Goal: Task Accomplishment & Management: Use online tool/utility

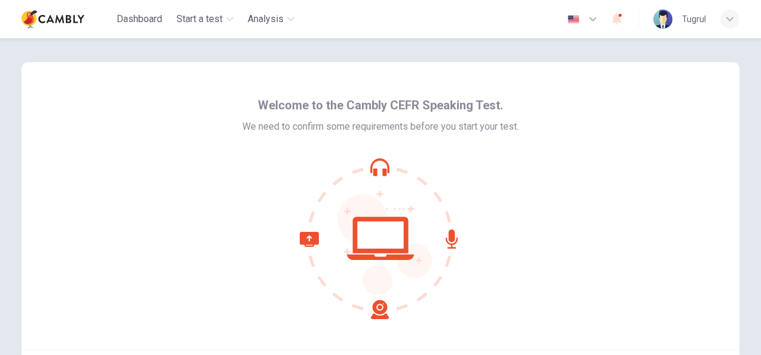
scroll to position [120, 0]
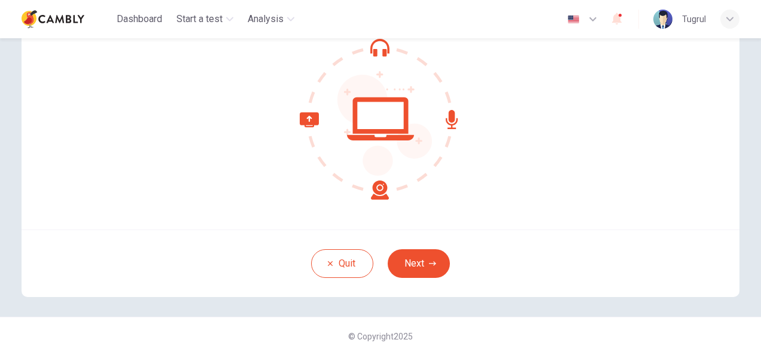
click at [506, 206] on div "Welcome to the Cambly CEFR Speaking Test. We need to confirm some requirements …" at bounding box center [381, 86] width 718 height 287
click at [414, 263] on button "Next" at bounding box center [419, 263] width 62 height 29
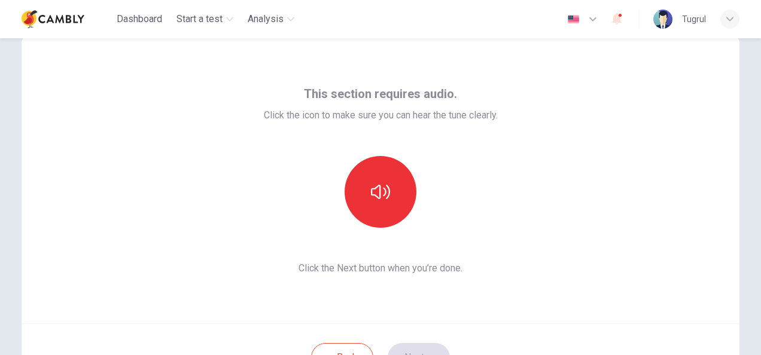
scroll to position [25, 0]
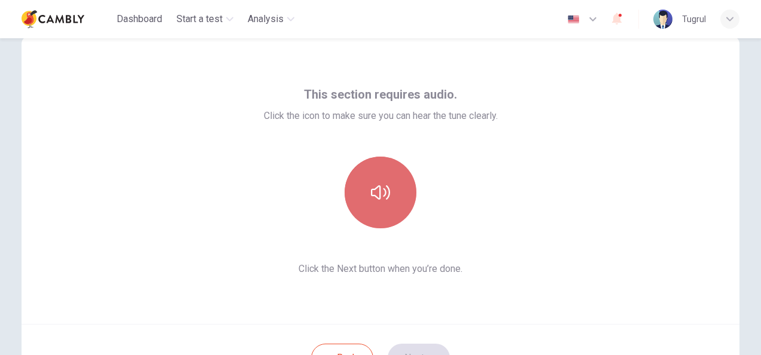
click at [373, 176] on button "button" at bounding box center [381, 193] width 72 height 72
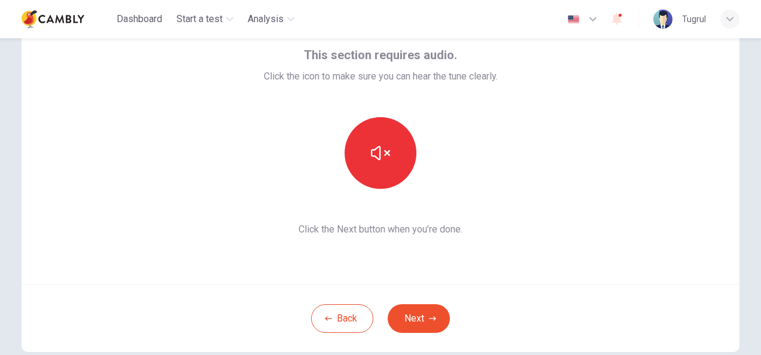
scroll to position [65, 0]
click at [418, 316] on button "Next" at bounding box center [419, 318] width 62 height 29
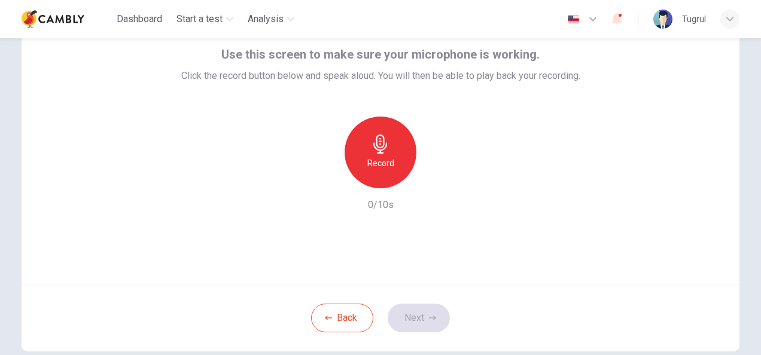
click at [364, 140] on div "Record" at bounding box center [381, 153] width 72 height 72
click at [324, 174] on icon "button" at bounding box center [325, 179] width 11 height 11
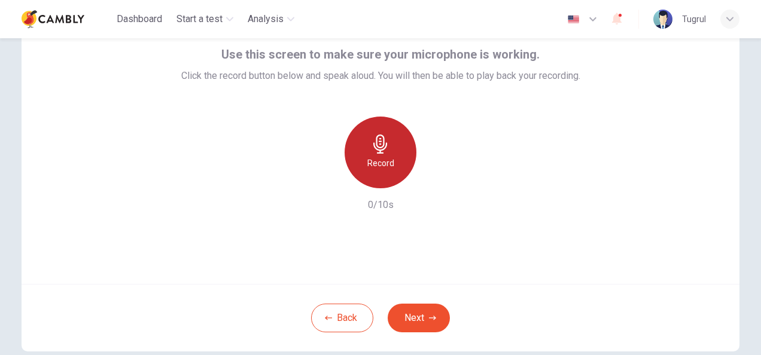
click at [382, 151] on icon "button" at bounding box center [380, 144] width 19 height 19
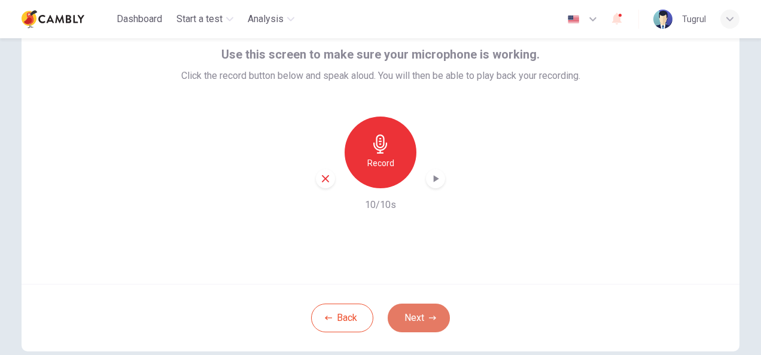
click at [412, 311] on button "Next" at bounding box center [419, 318] width 62 height 29
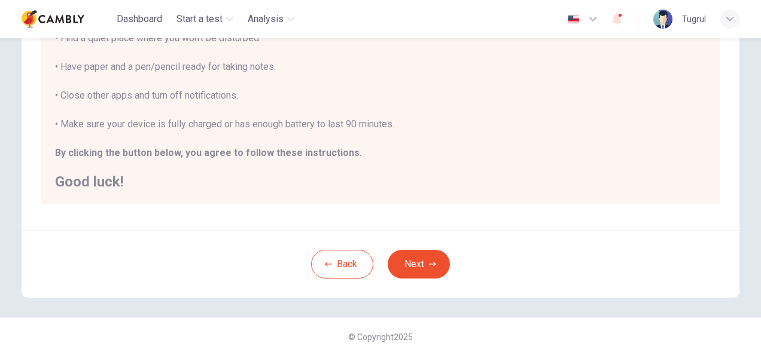
scroll to position [0, 0]
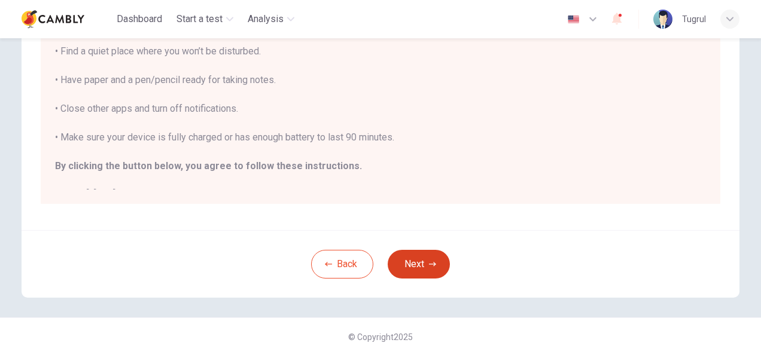
click at [430, 250] on button "Next" at bounding box center [419, 264] width 62 height 29
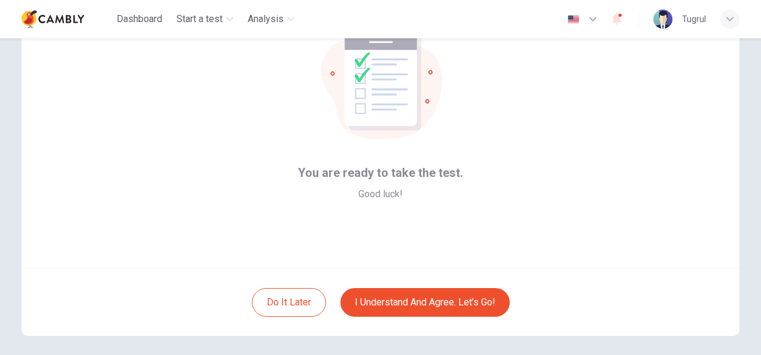
scroll to position [95, 0]
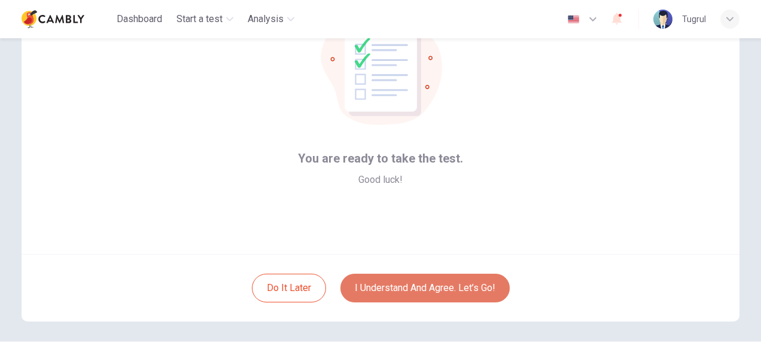
click at [401, 288] on button "I understand and agree. Let’s go!" at bounding box center [424, 288] width 169 height 29
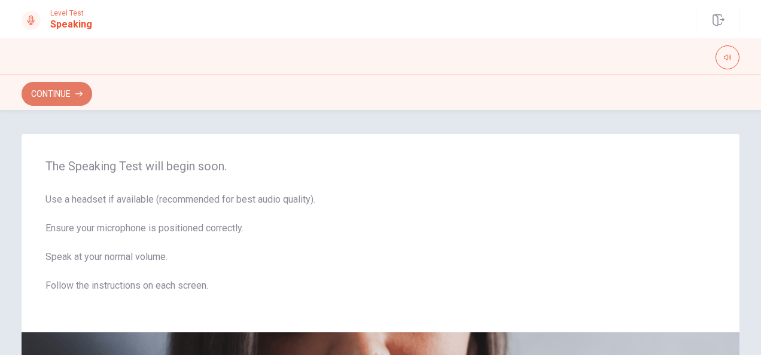
click at [55, 90] on button "Continue" at bounding box center [57, 94] width 71 height 24
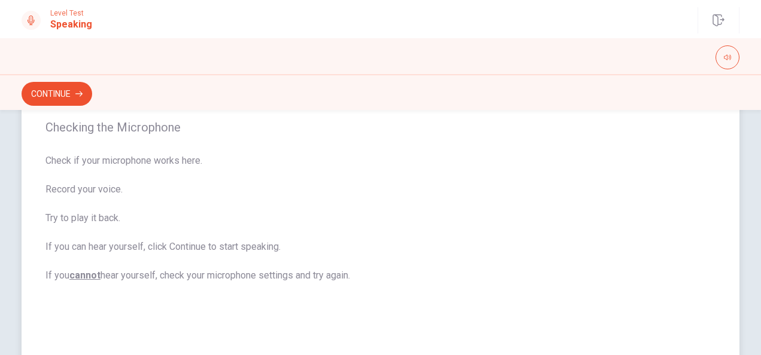
scroll to position [82, 0]
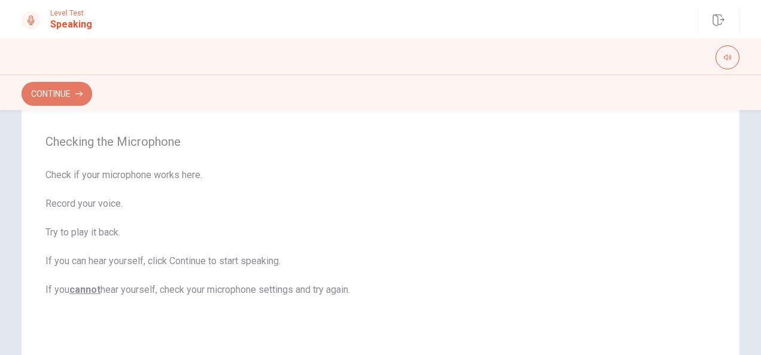
click at [57, 87] on button "Continue" at bounding box center [57, 94] width 71 height 24
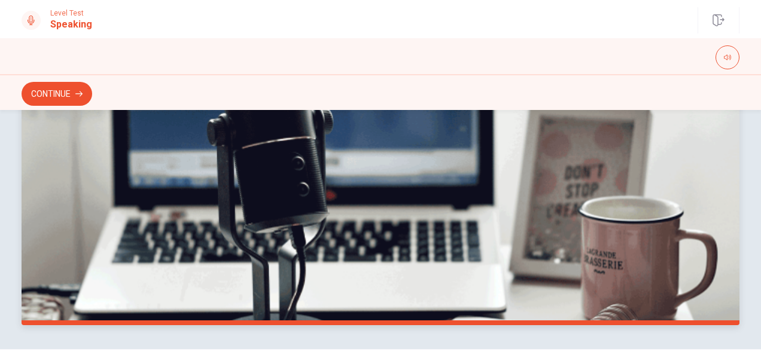
scroll to position [0, 0]
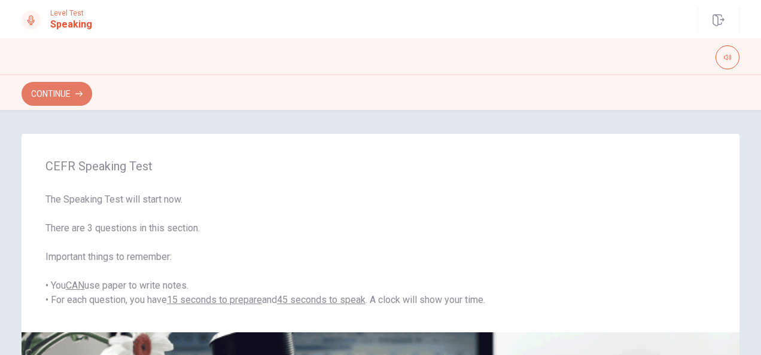
click at [55, 90] on button "Continue" at bounding box center [57, 94] width 71 height 24
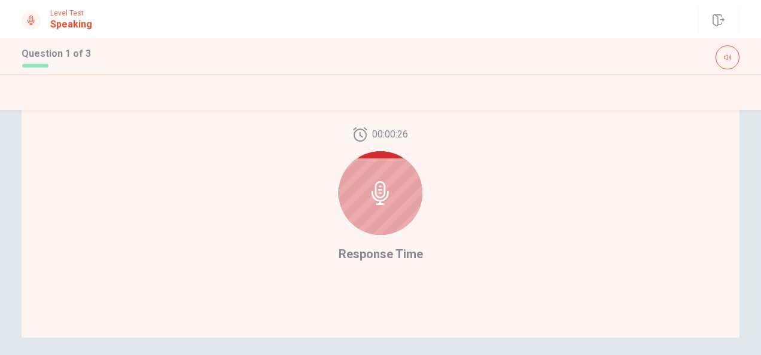
scroll to position [331, 0]
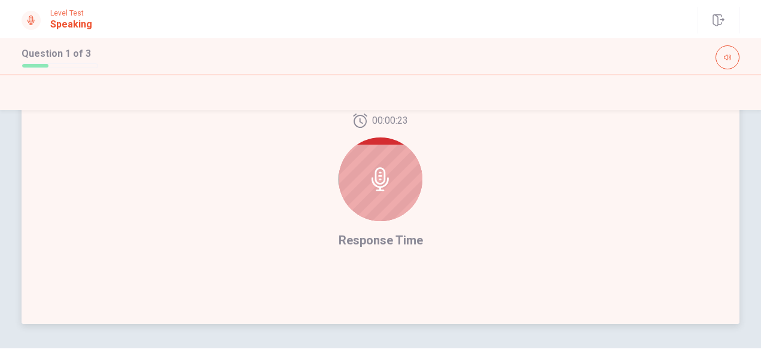
click at [381, 191] on div at bounding box center [381, 180] width 84 height 84
click at [370, 165] on div at bounding box center [381, 180] width 84 height 84
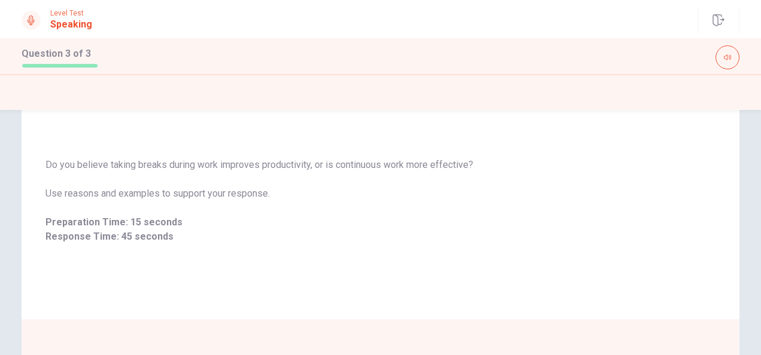
scroll to position [0, 0]
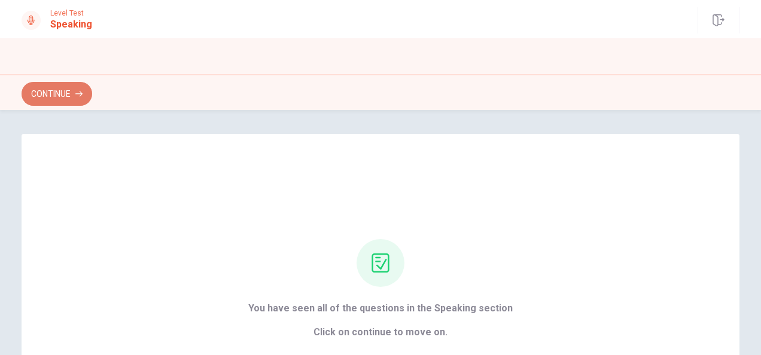
click at [38, 94] on button "Continue" at bounding box center [57, 94] width 71 height 24
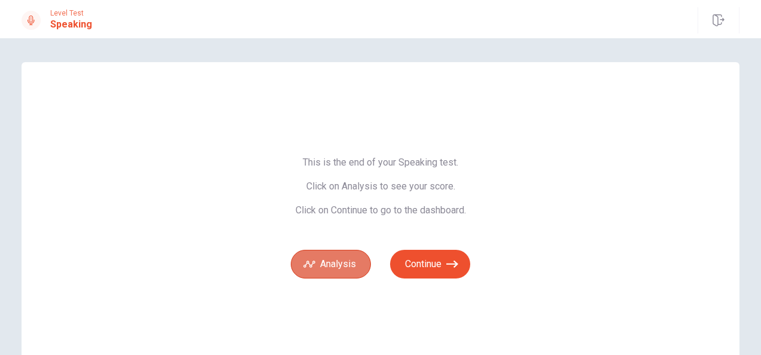
click at [320, 262] on button "Analysis" at bounding box center [331, 264] width 80 height 29
